Goal: Task Accomplishment & Management: Manage account settings

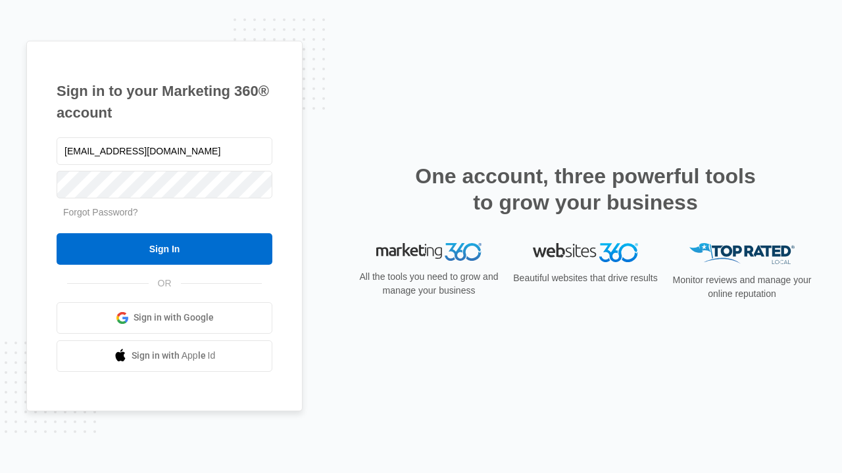
type input "[EMAIL_ADDRESS][DOMAIN_NAME]"
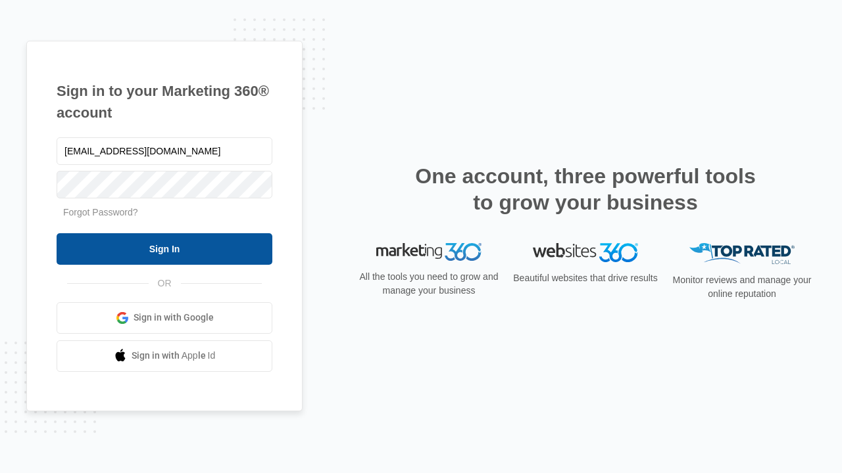
click at [164, 249] on input "Sign In" at bounding box center [165, 249] width 216 height 32
